Goal: Task Accomplishment & Management: Manage account settings

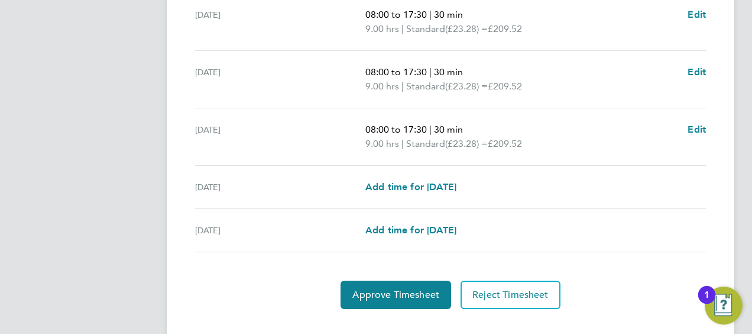
scroll to position [528, 0]
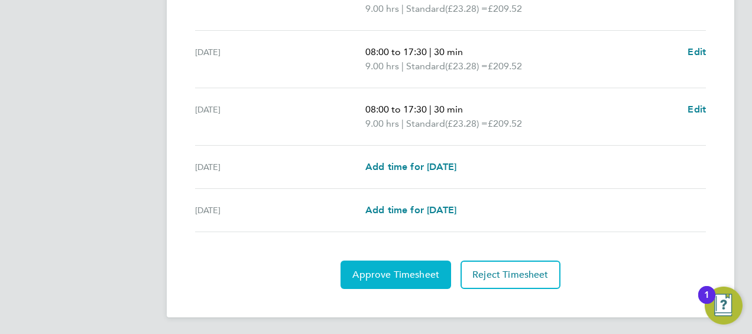
click at [391, 273] on span "Approve Timesheet" at bounding box center [396, 275] width 87 height 12
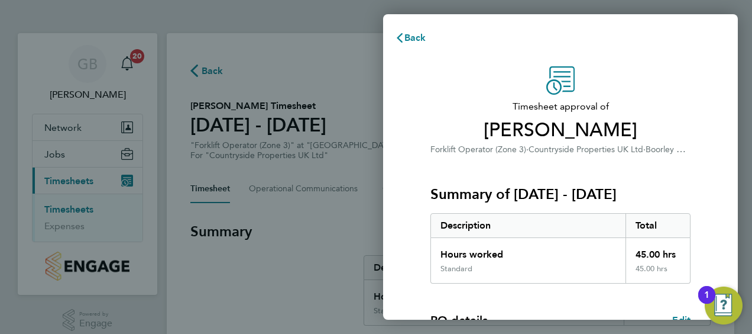
click at [716, 141] on div "Timesheet approval of [PERSON_NAME] Forklift Operator (Zone 3) · Countryside Pr…" at bounding box center [560, 285] width 355 height 467
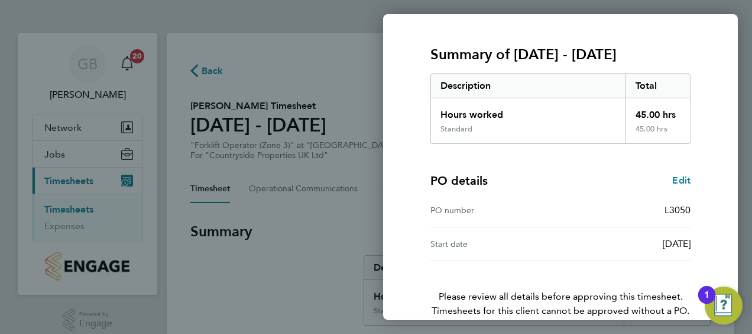
scroll to position [198, 0]
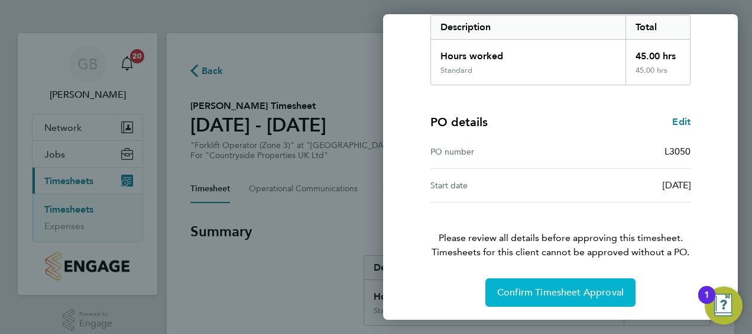
click at [547, 286] on span "Confirm Timesheet Approval" at bounding box center [560, 292] width 127 height 12
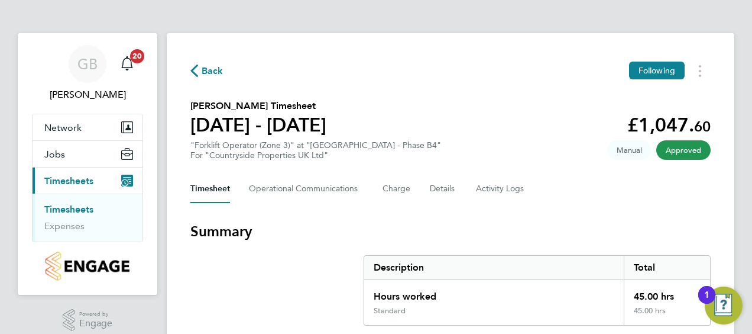
click at [127, 176] on icon "Main navigation" at bounding box center [127, 181] width 12 height 12
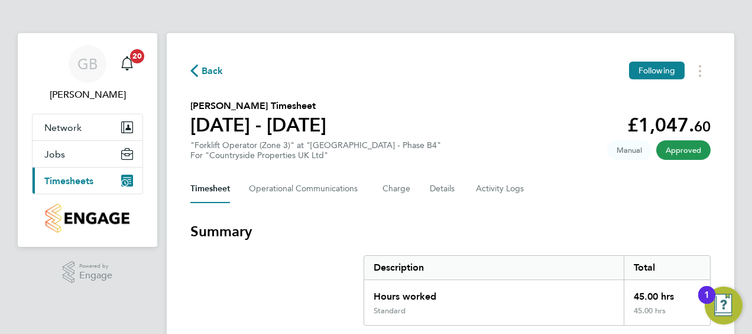
click at [78, 179] on span "Timesheets" at bounding box center [68, 180] width 49 height 11
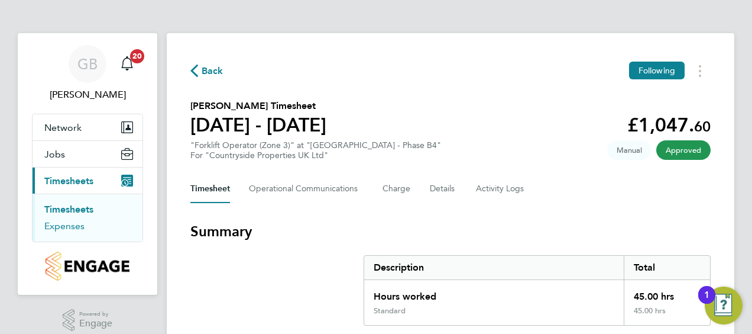
click at [73, 223] on link "Expenses" at bounding box center [64, 225] width 40 height 11
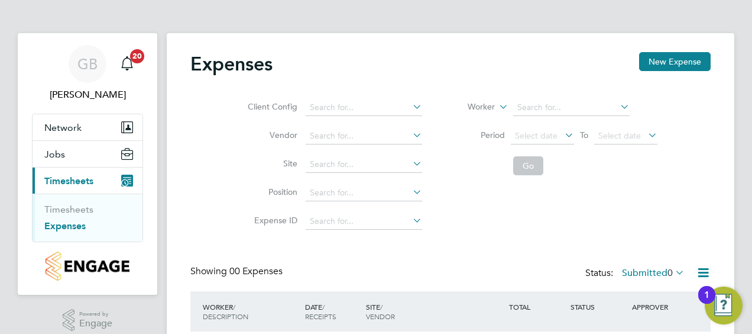
click at [720, 111] on div "Expenses New Expense Client Config Vendor Site Position Expense ID Worker Perio…" at bounding box center [451, 221] width 568 height 377
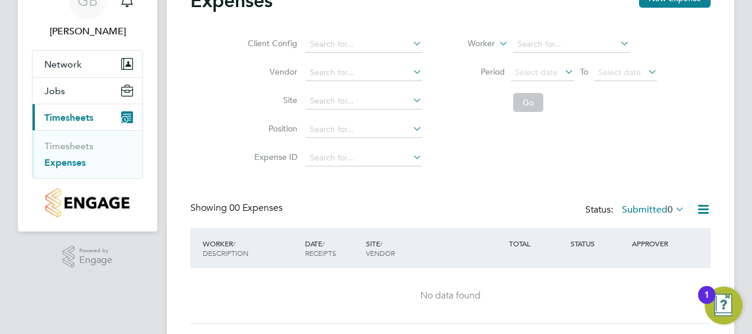
scroll to position [95, 0]
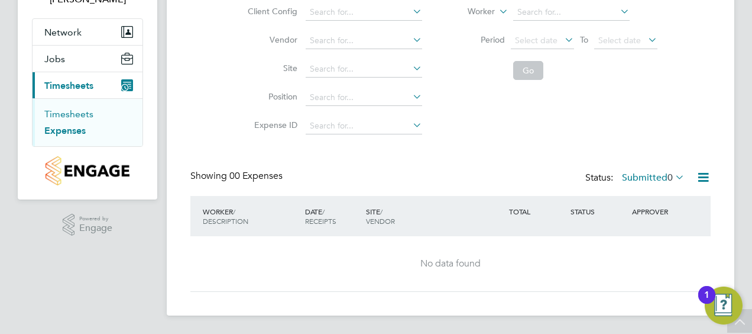
click at [77, 111] on link "Timesheets" at bounding box center [68, 113] width 49 height 11
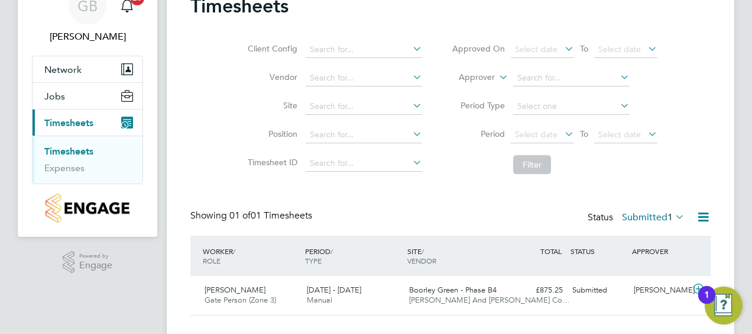
scroll to position [82, 0]
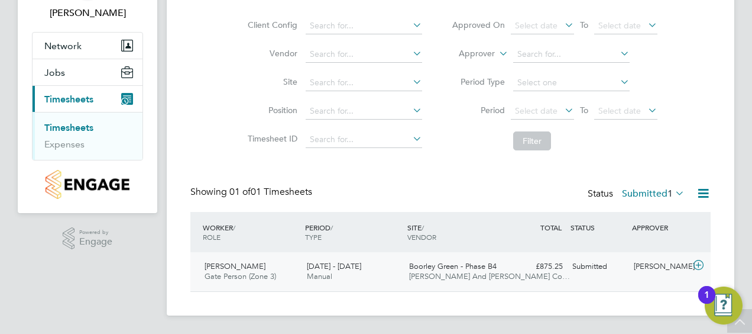
click at [696, 261] on icon at bounding box center [698, 264] width 15 height 9
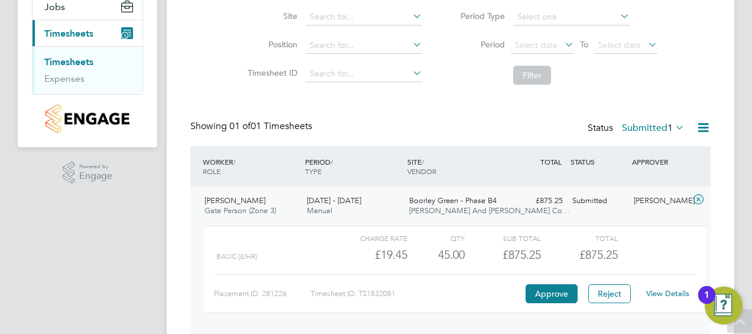
scroll to position [190, 0]
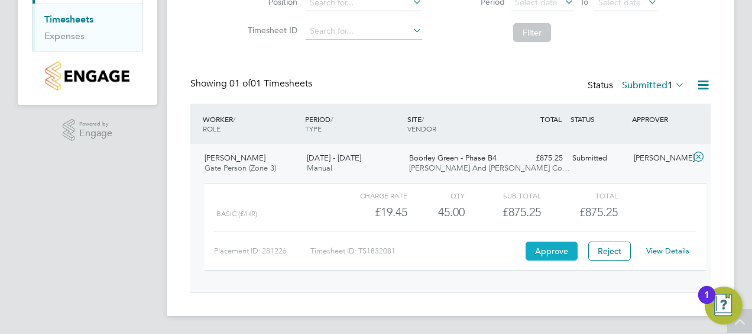
click at [548, 248] on button "Approve" at bounding box center [552, 250] width 52 height 19
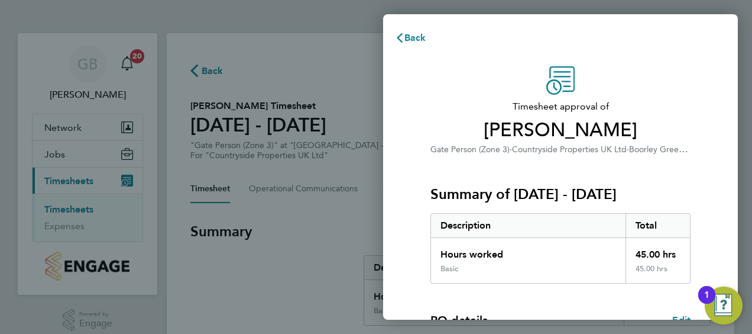
click at [706, 129] on div "Timesheet approval of Mark Hamilton Gate Person (Zone 3) · Countryside Properti…" at bounding box center [560, 285] width 355 height 467
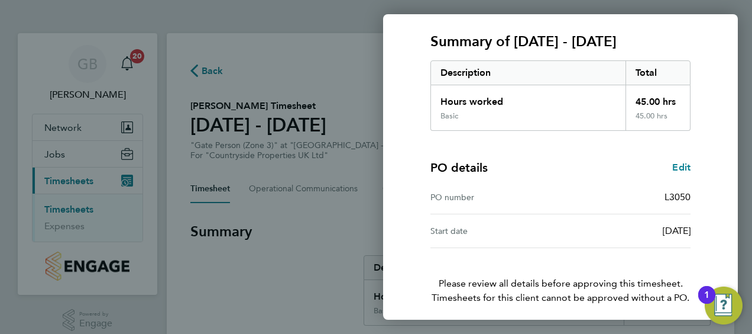
scroll to position [198, 0]
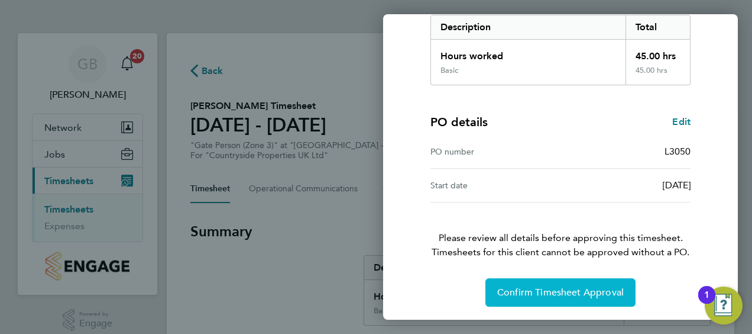
click at [577, 290] on span "Confirm Timesheet Approval" at bounding box center [560, 292] width 127 height 12
